Goal: Navigation & Orientation: Find specific page/section

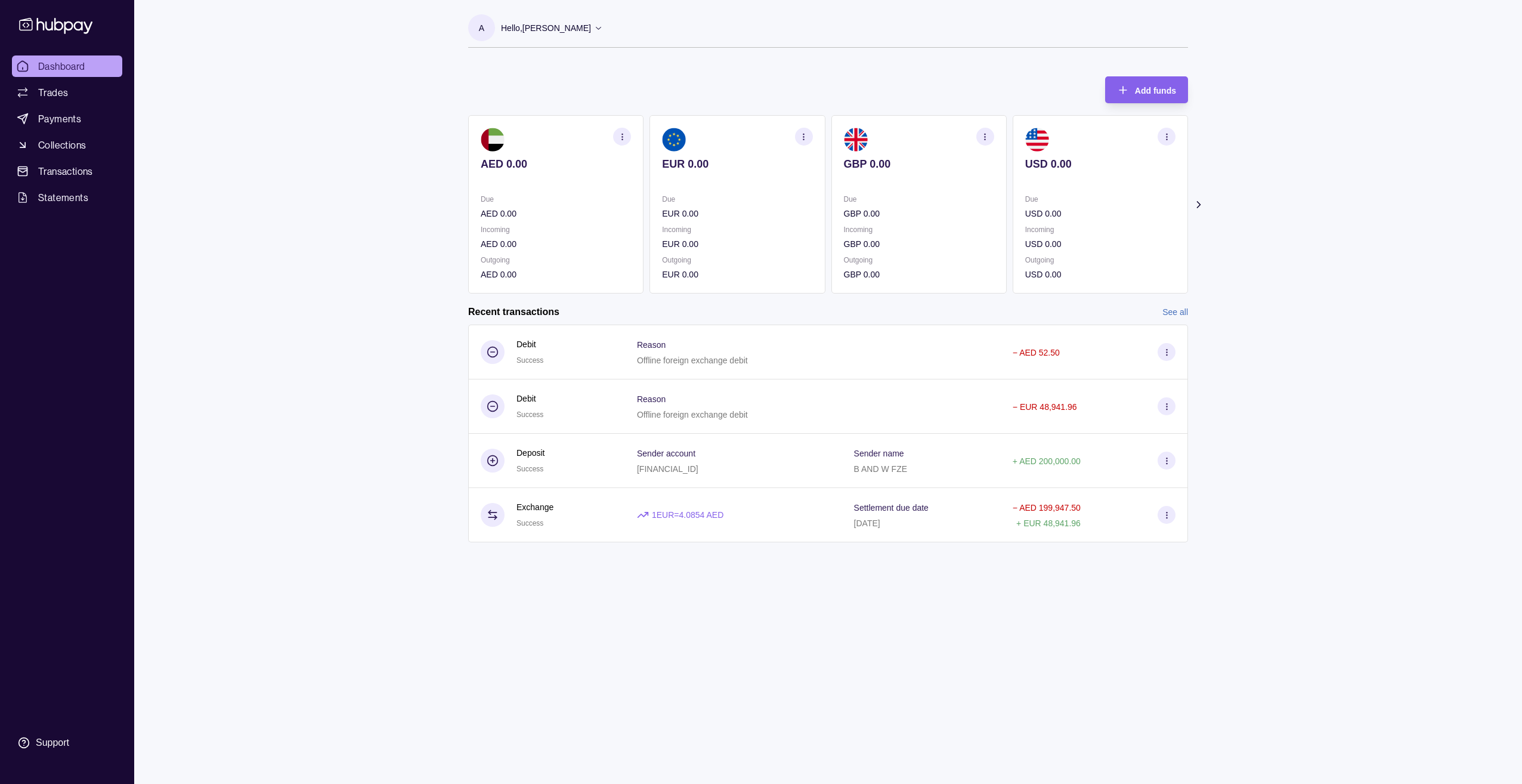
click at [792, 208] on icon at bounding box center [1199, 205] width 12 height 12
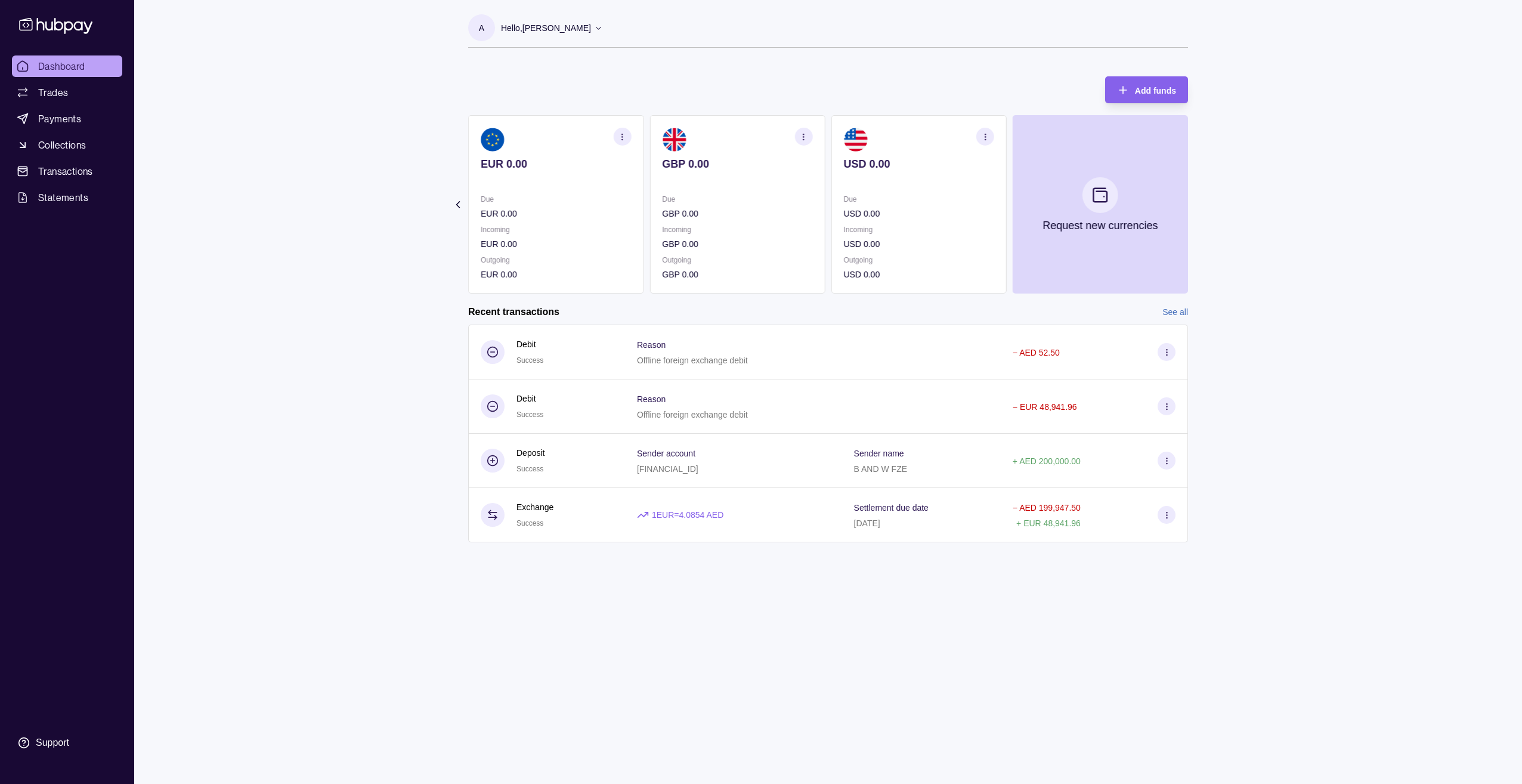
click at [458, 202] on icon at bounding box center [458, 205] width 12 height 12
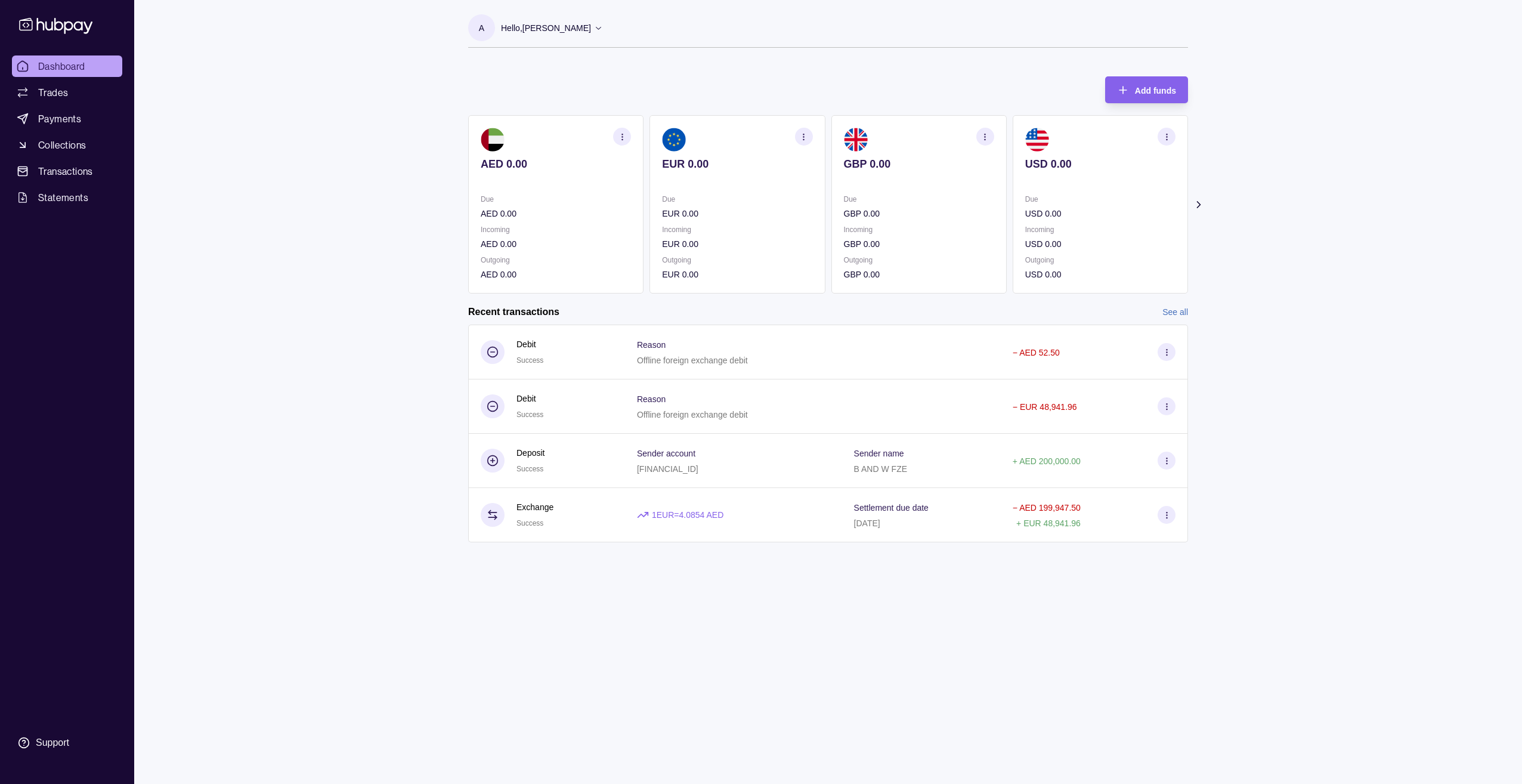
click at [792, 307] on link "See all" at bounding box center [1175, 312] width 26 height 13
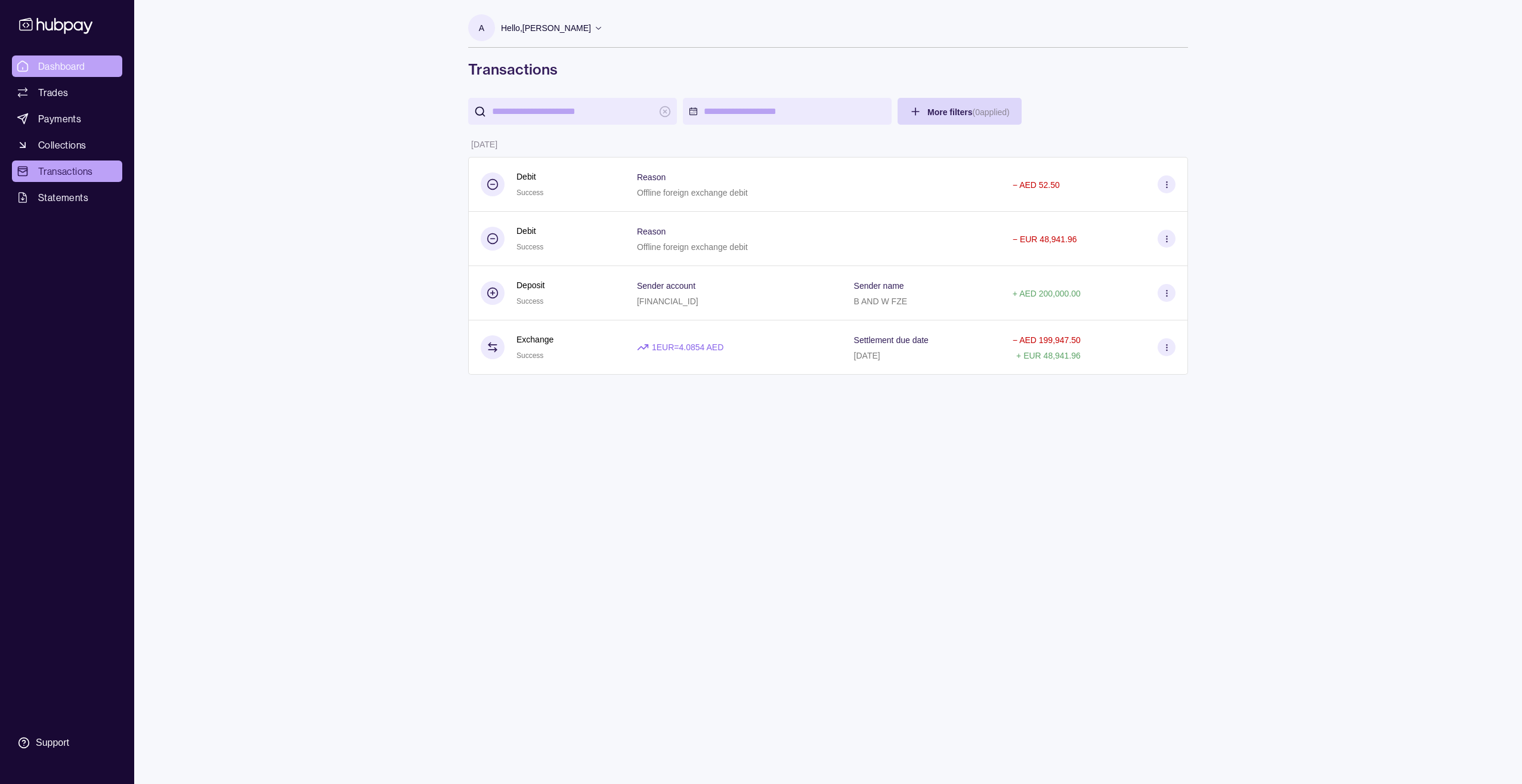
click at [74, 70] on span "Dashboard" at bounding box center [61, 66] width 47 height 15
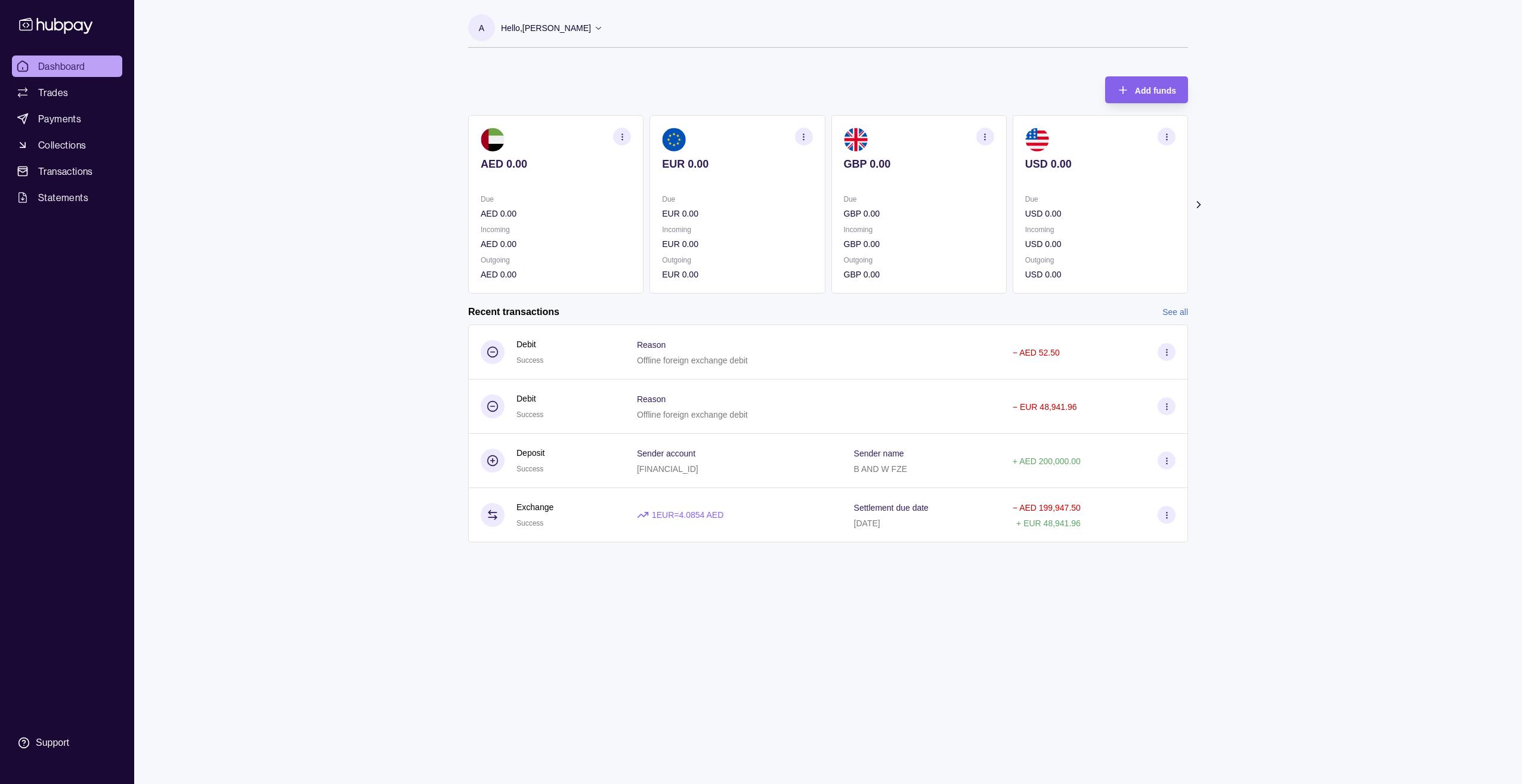
click at [357, 254] on div "Dashboard Trades Payments Collections Transactions Statements Support A Hello, …" at bounding box center [761, 392] width 1522 height 784
click at [330, 213] on div "Dashboard Trades Payments Collections Transactions Statements Support A Hello, …" at bounding box center [761, 392] width 1522 height 784
click at [375, 304] on div "Dashboard Trades Payments Collections Transactions Statements Support A Hello, …" at bounding box center [761, 392] width 1522 height 784
click at [792, 581] on div "A Hello, [PERSON_NAME] Roots B AND W FZE Account Terms and conditions Privacy p…" at bounding box center [828, 392] width 768 height 784
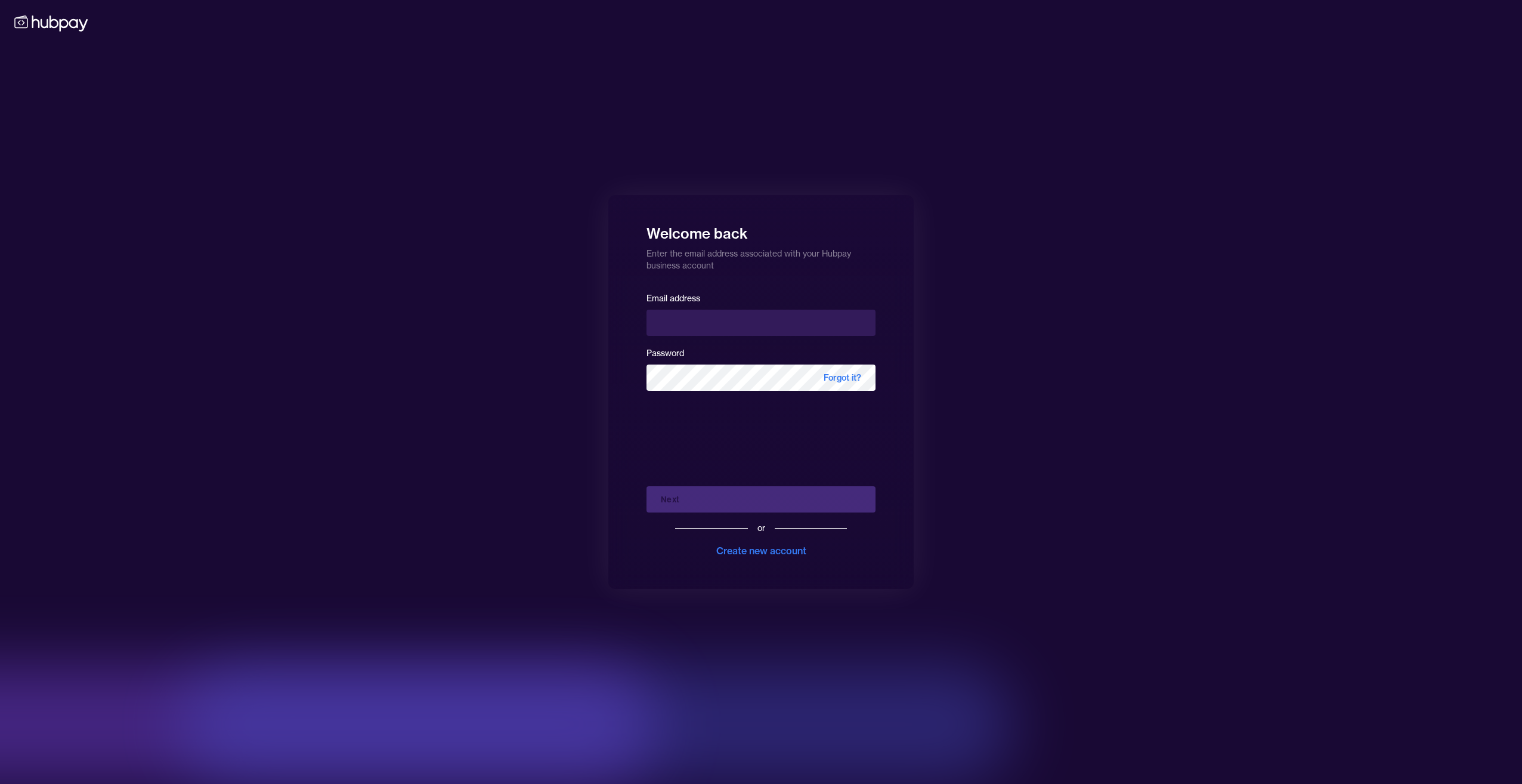
click at [776, 581] on div "Welcome back Enter the email address associated with your Hubpay business accou…" at bounding box center [761, 392] width 1522 height 784
